Goal: Task Accomplishment & Management: Manage account settings

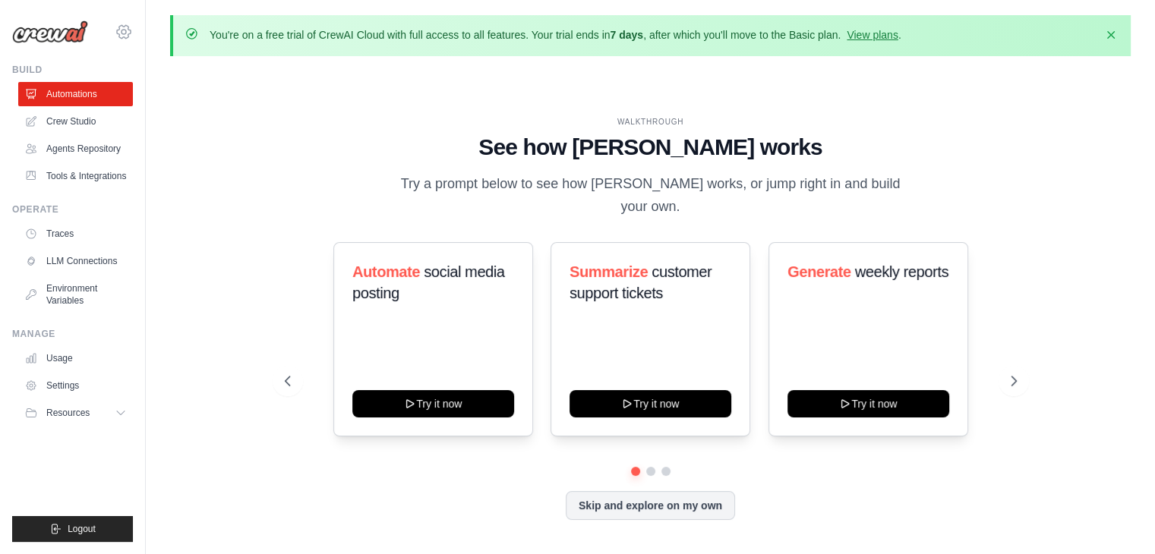
click at [123, 30] on icon at bounding box center [123, 32] width 5 height 5
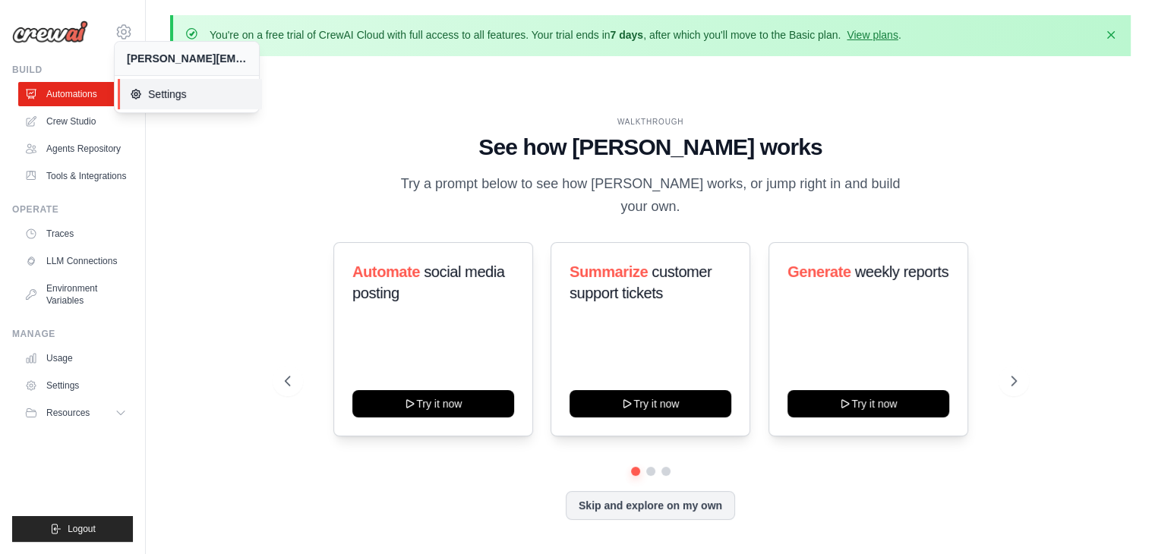
click at [150, 103] on link "Settings" at bounding box center [190, 94] width 144 height 30
click at [52, 389] on link "Settings" at bounding box center [77, 386] width 115 height 24
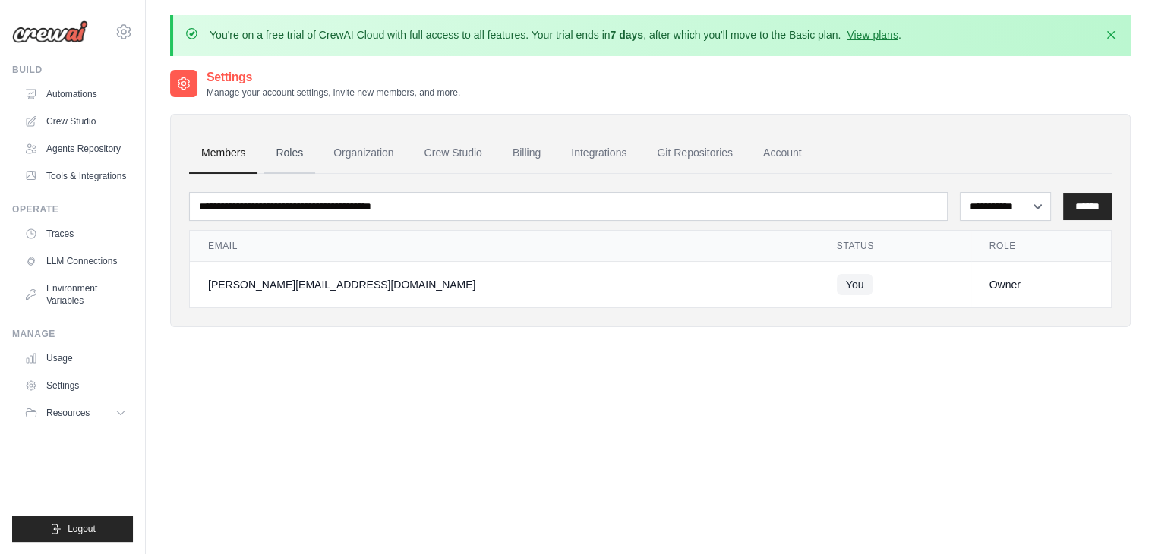
click at [303, 152] on link "Roles" at bounding box center [289, 153] width 52 height 41
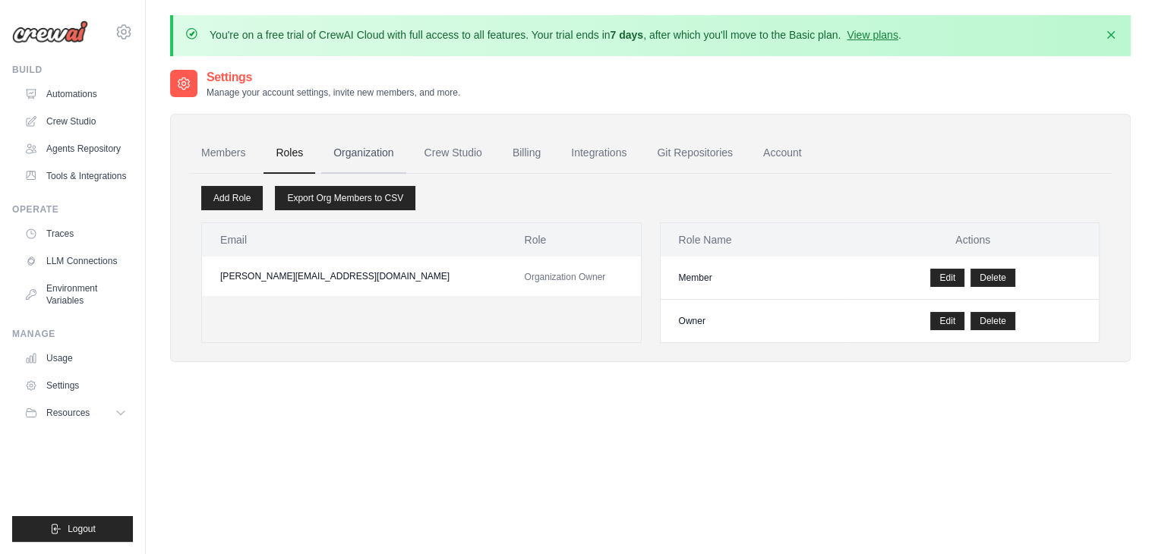
click at [380, 147] on link "Organization" at bounding box center [363, 153] width 84 height 41
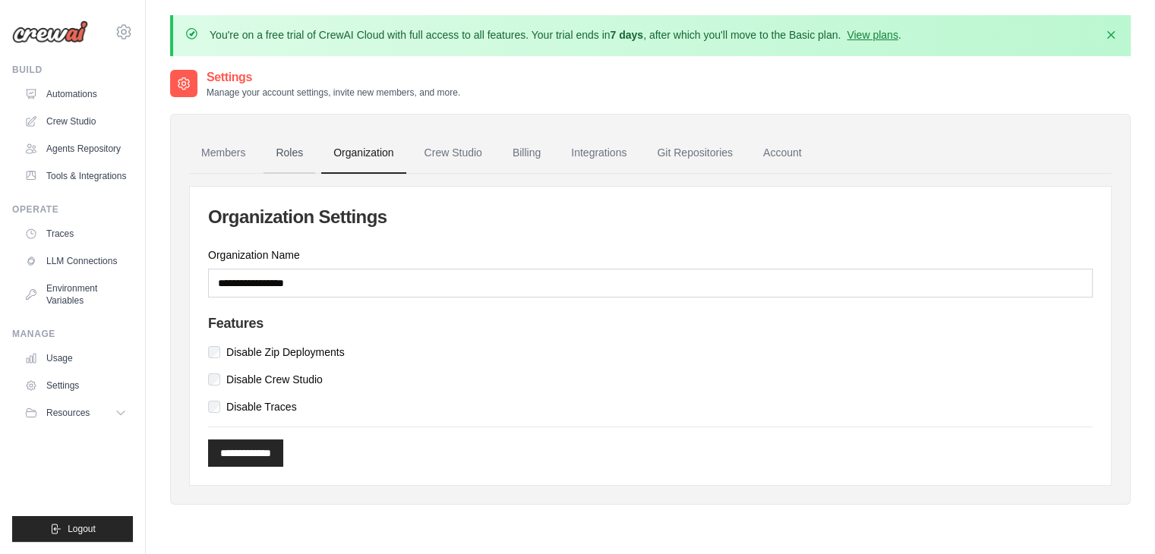
click at [289, 153] on link "Roles" at bounding box center [289, 153] width 52 height 41
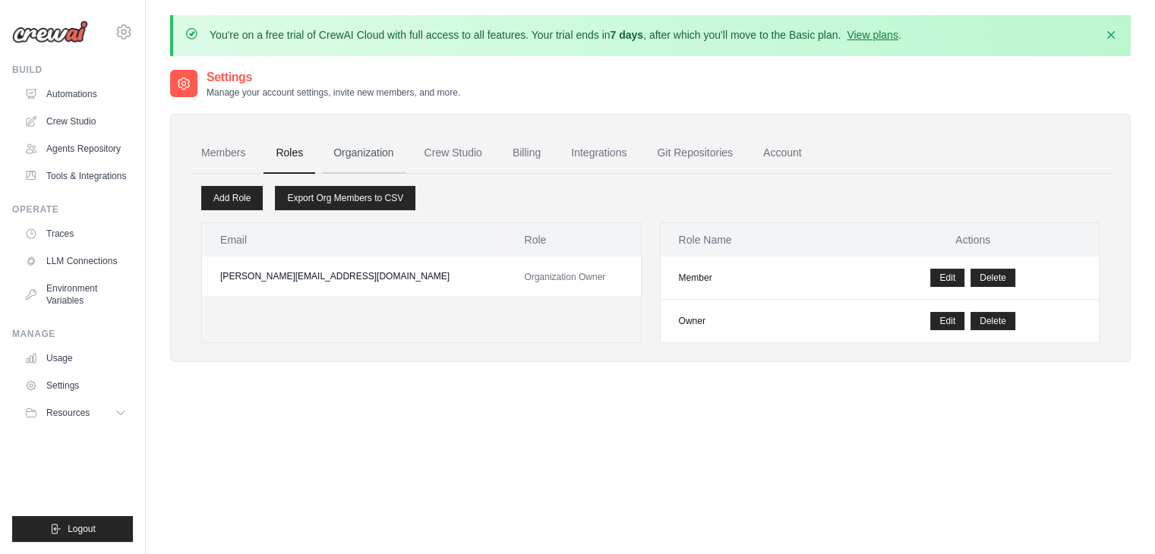
click at [377, 156] on link "Organization" at bounding box center [363, 153] width 84 height 41
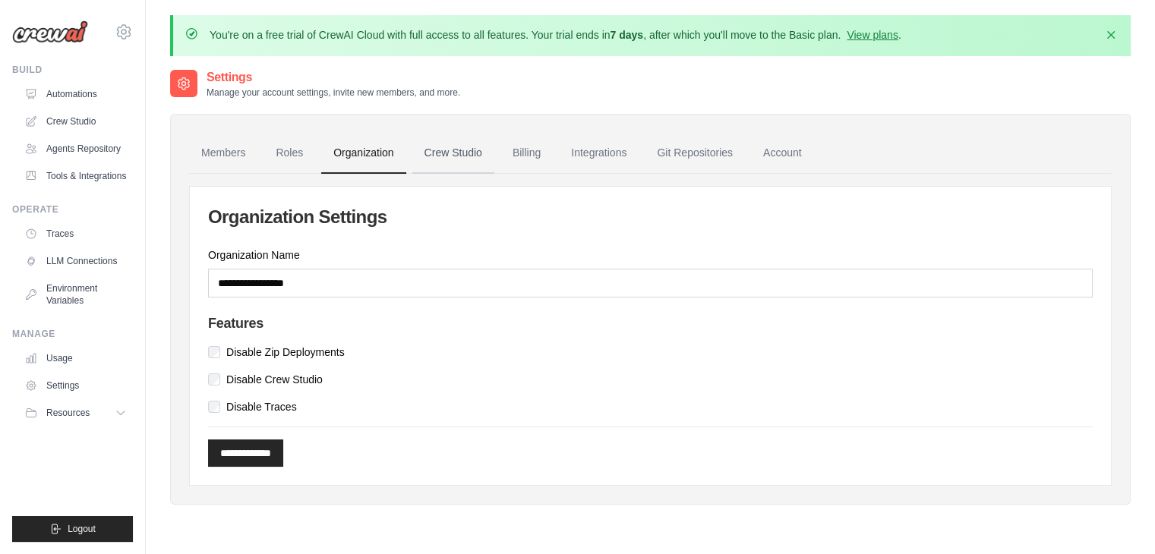
click at [460, 143] on link "Crew Studio" at bounding box center [453, 153] width 82 height 41
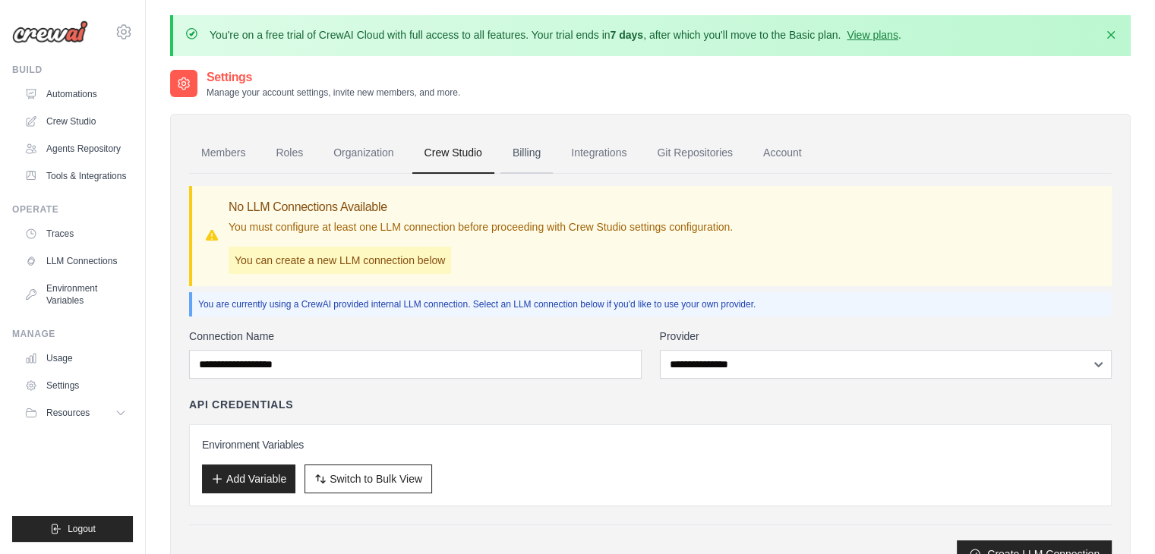
click at [511, 143] on link "Billing" at bounding box center [526, 153] width 52 height 41
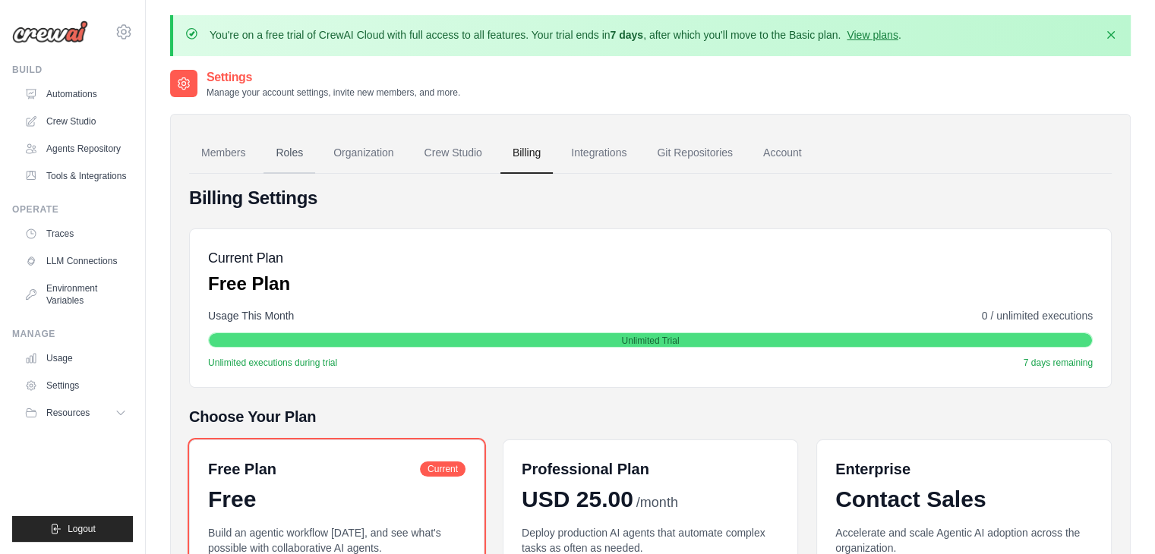
click at [278, 150] on link "Roles" at bounding box center [289, 153] width 52 height 41
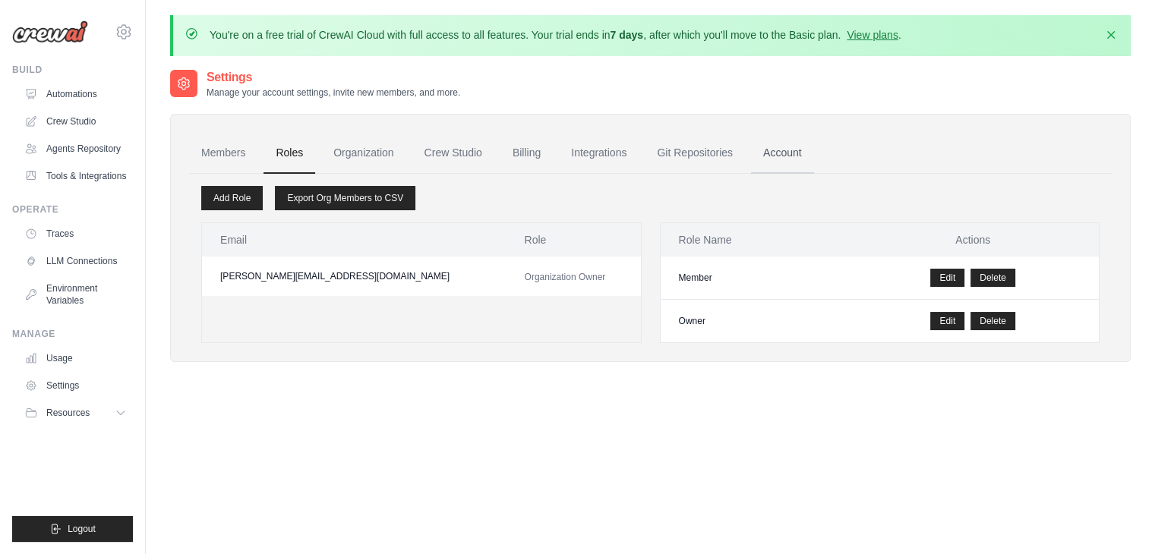
click at [768, 155] on link "Account" at bounding box center [782, 153] width 63 height 41
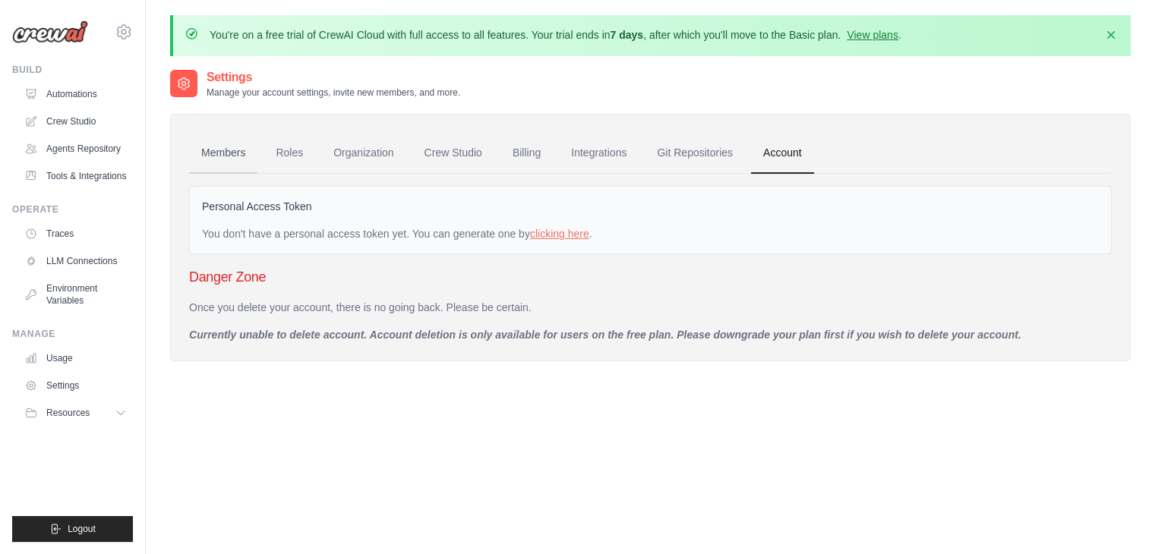
click at [234, 146] on link "Members" at bounding box center [223, 153] width 68 height 41
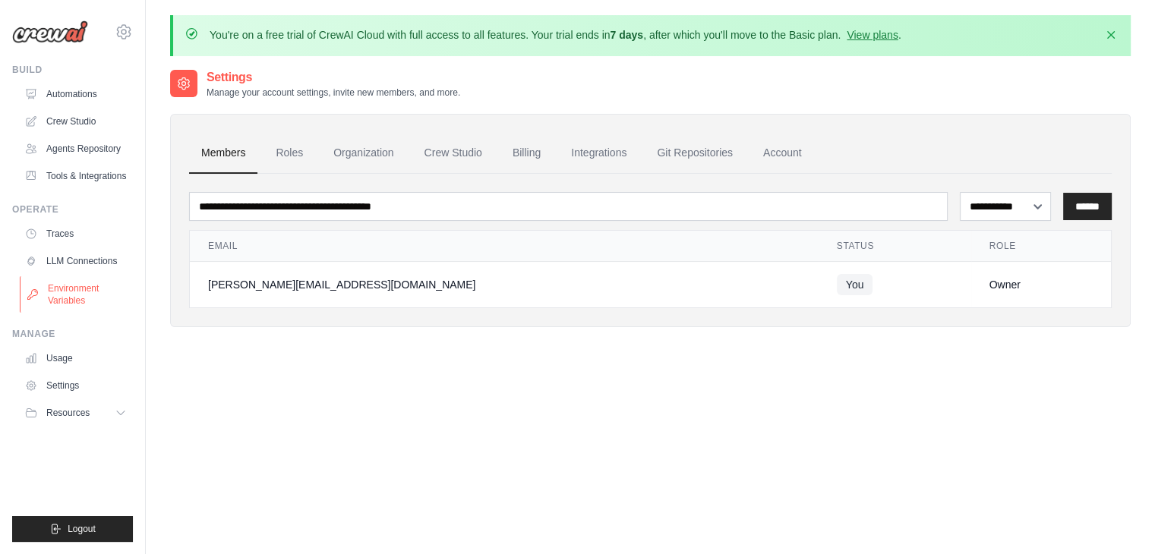
click at [92, 295] on link "Environment Variables" at bounding box center [77, 294] width 115 height 36
